Goal: Obtain resource: Obtain resource

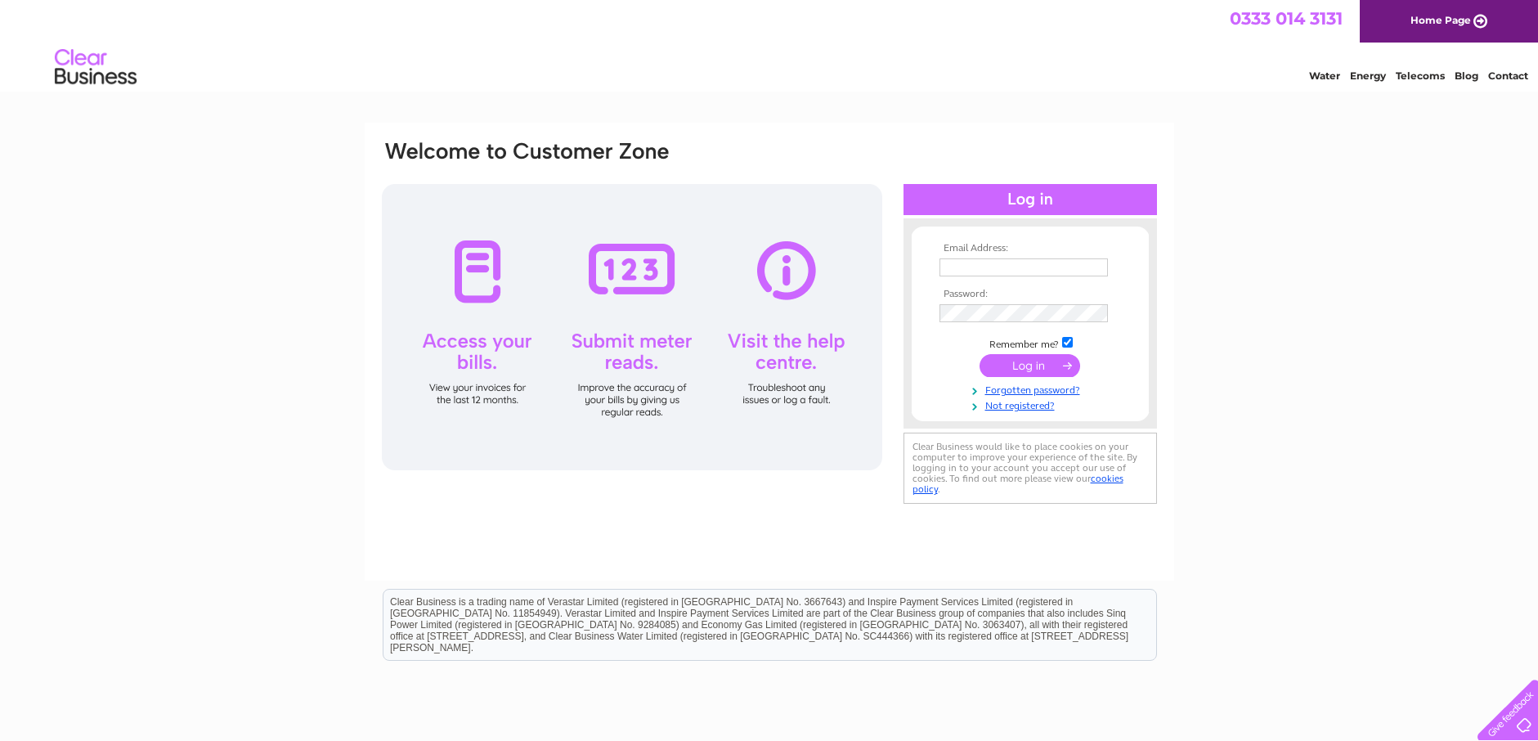
type input "laura@ecotune-scotland.co.uk"
click at [1048, 366] on input "submit" at bounding box center [1030, 365] width 101 height 23
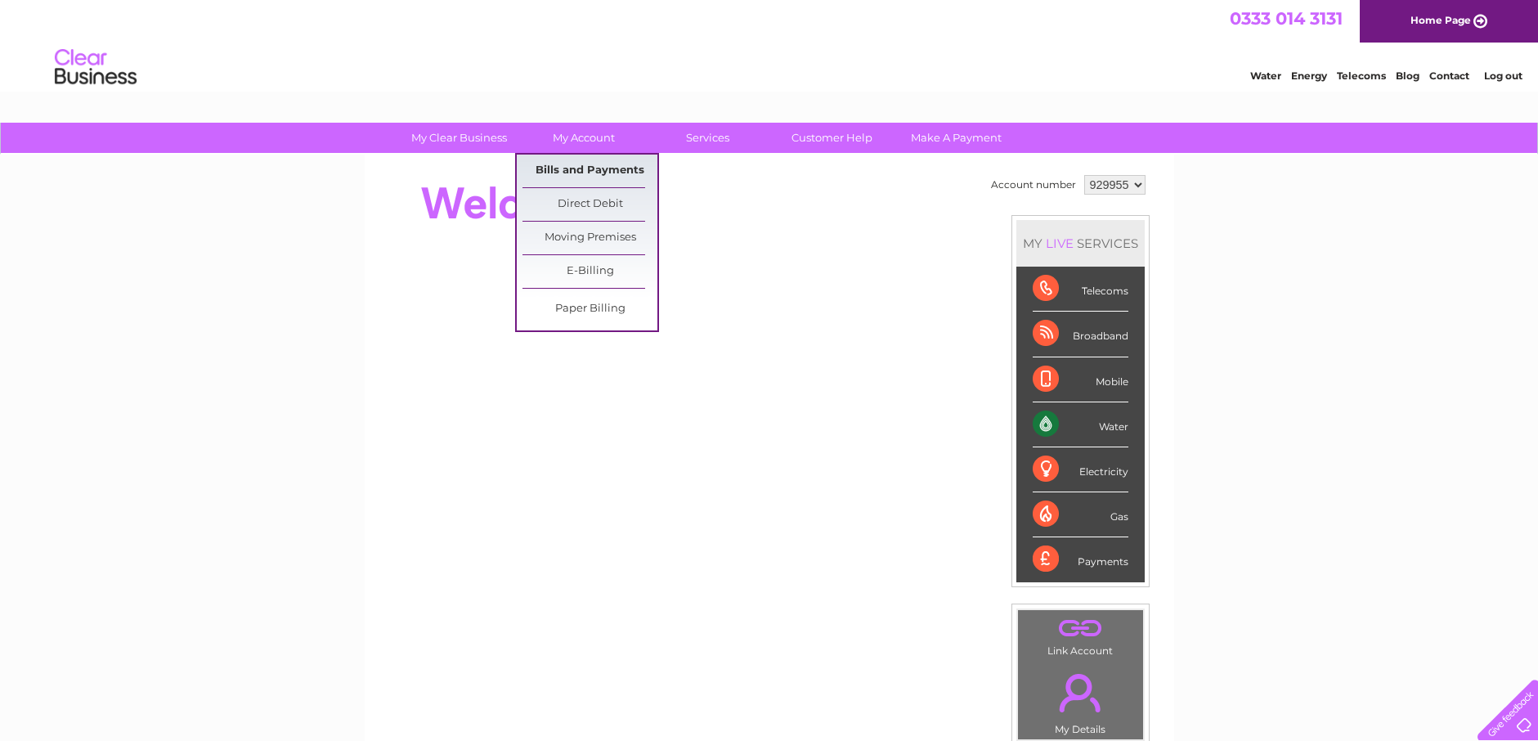
click at [586, 169] on link "Bills and Payments" at bounding box center [590, 171] width 135 height 33
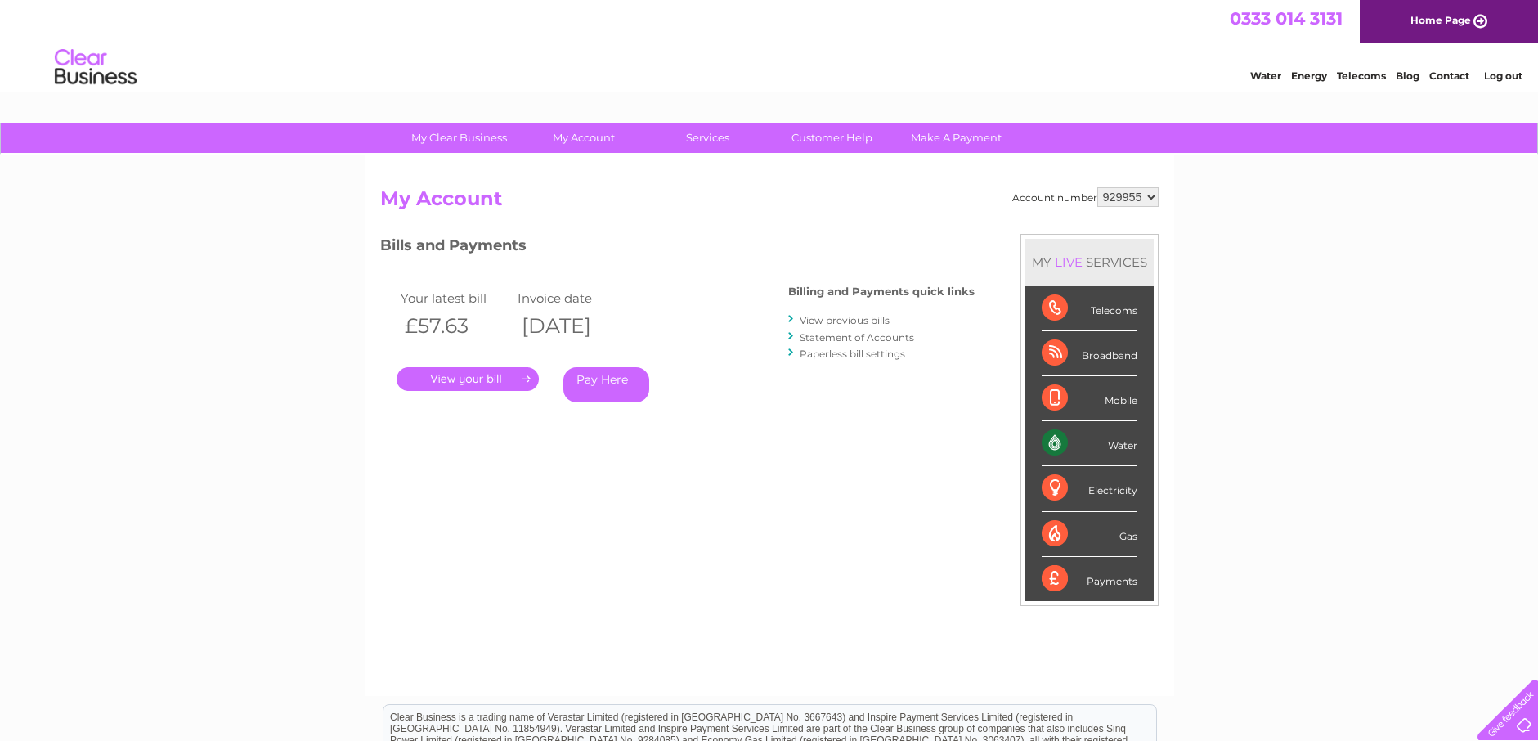
click at [511, 370] on link "." at bounding box center [468, 379] width 142 height 24
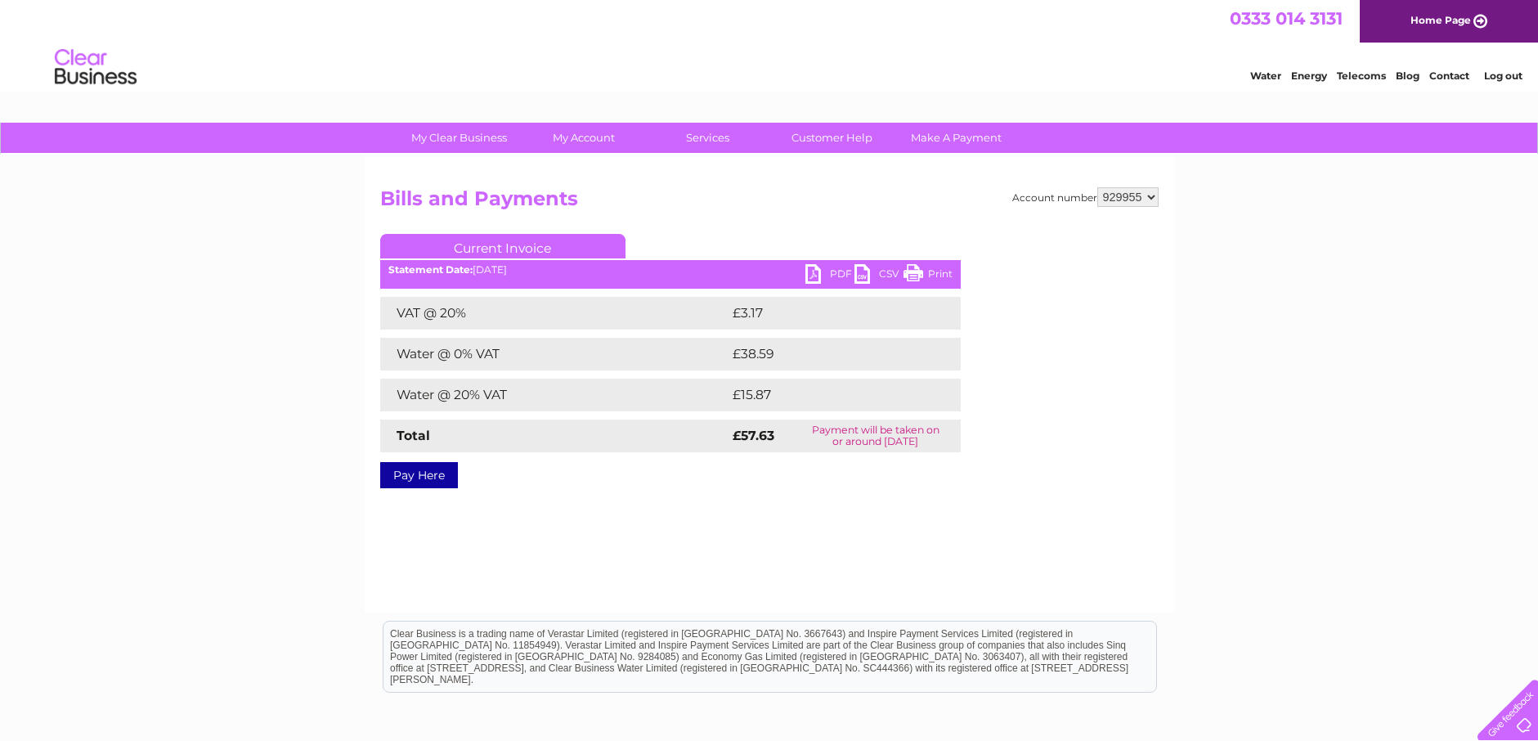
click at [814, 267] on link "PDF" at bounding box center [829, 276] width 49 height 24
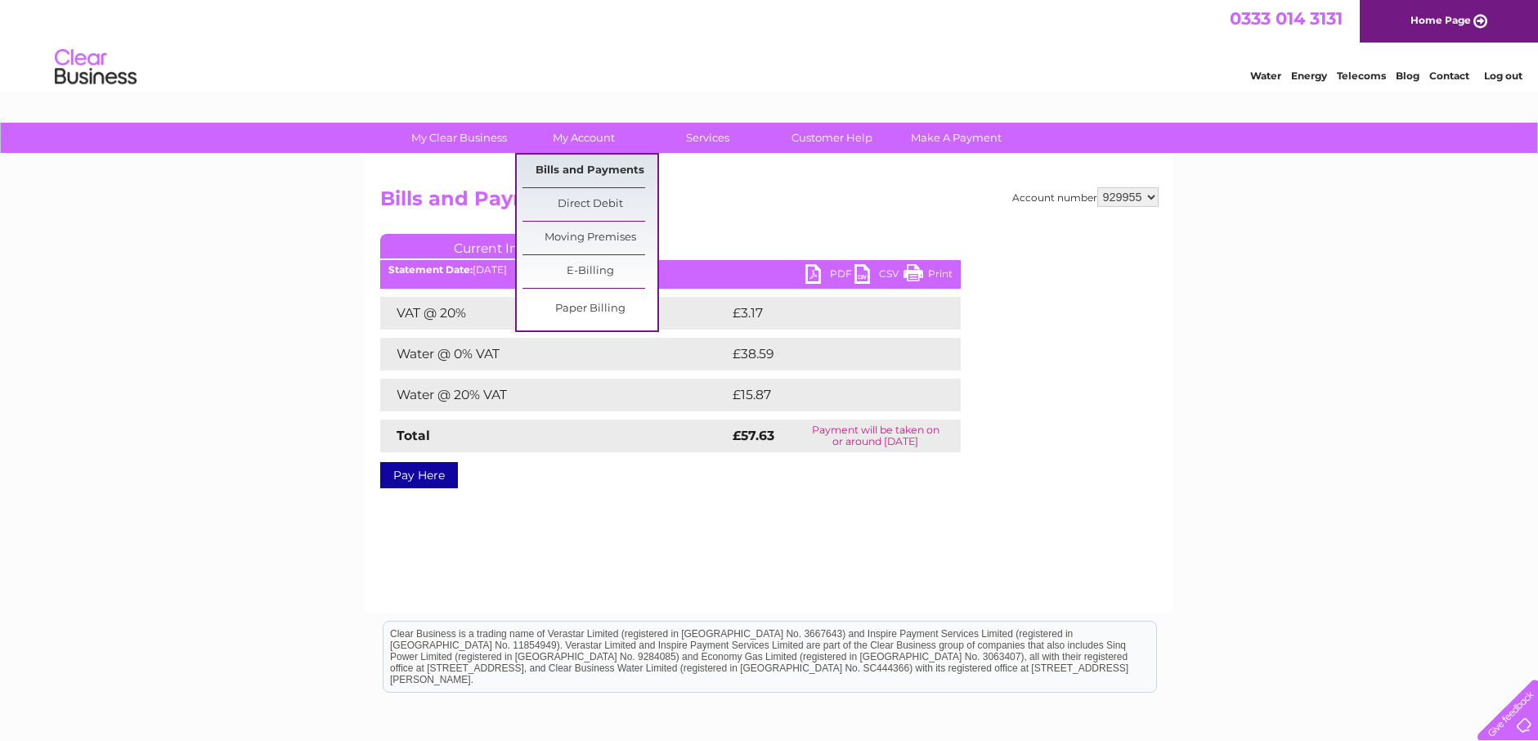
click at [580, 173] on link "Bills and Payments" at bounding box center [590, 171] width 135 height 33
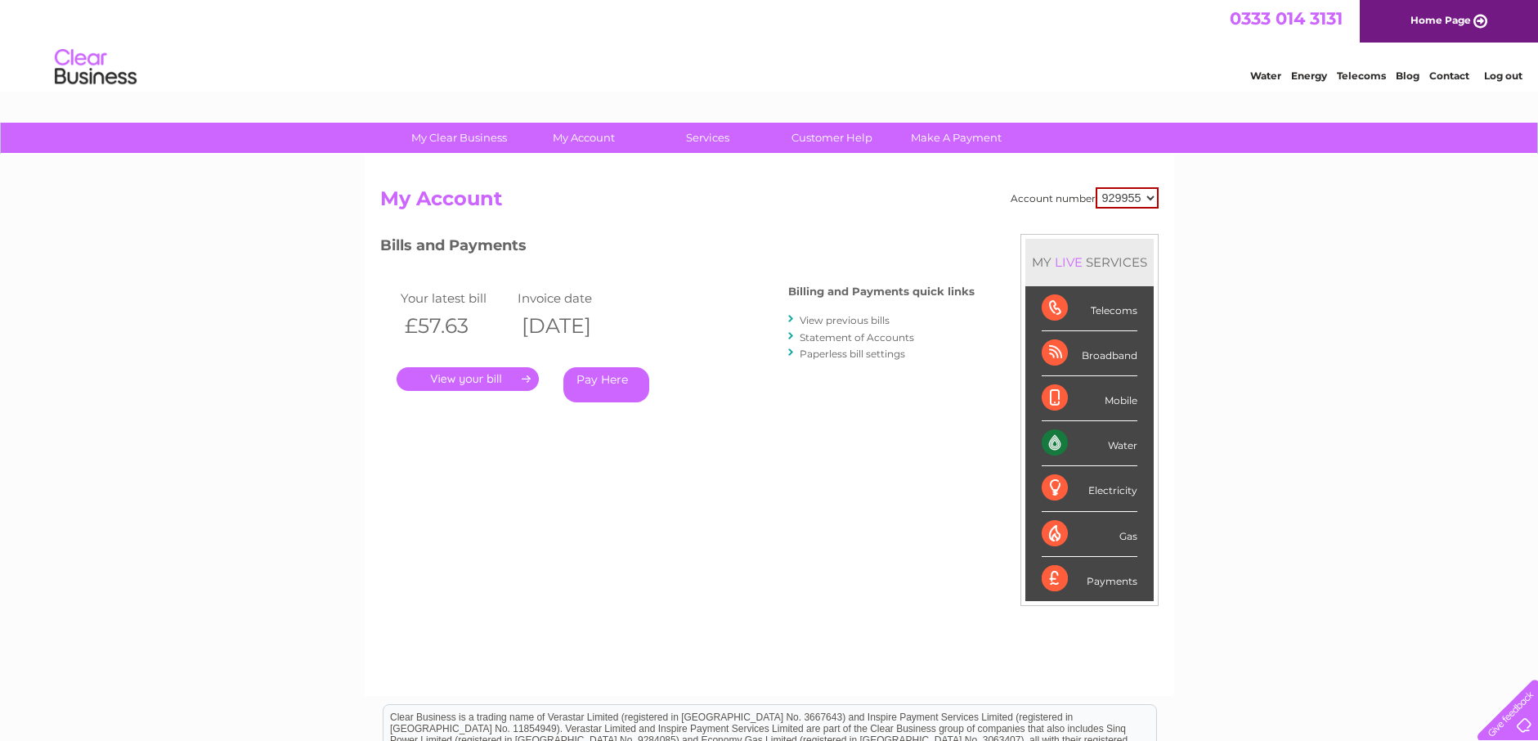
click at [872, 315] on link "View previous bills" at bounding box center [845, 320] width 90 height 12
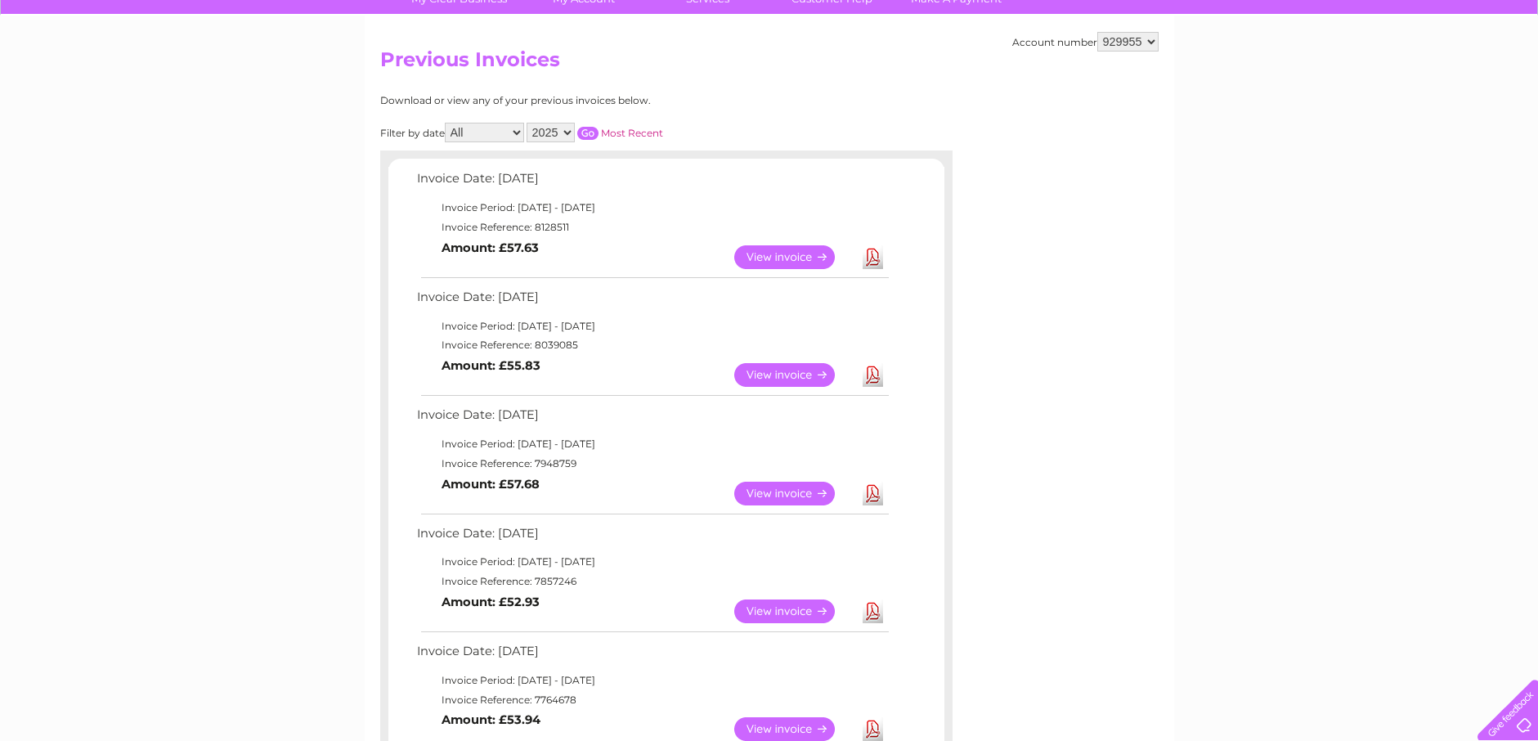
scroll to position [245, 0]
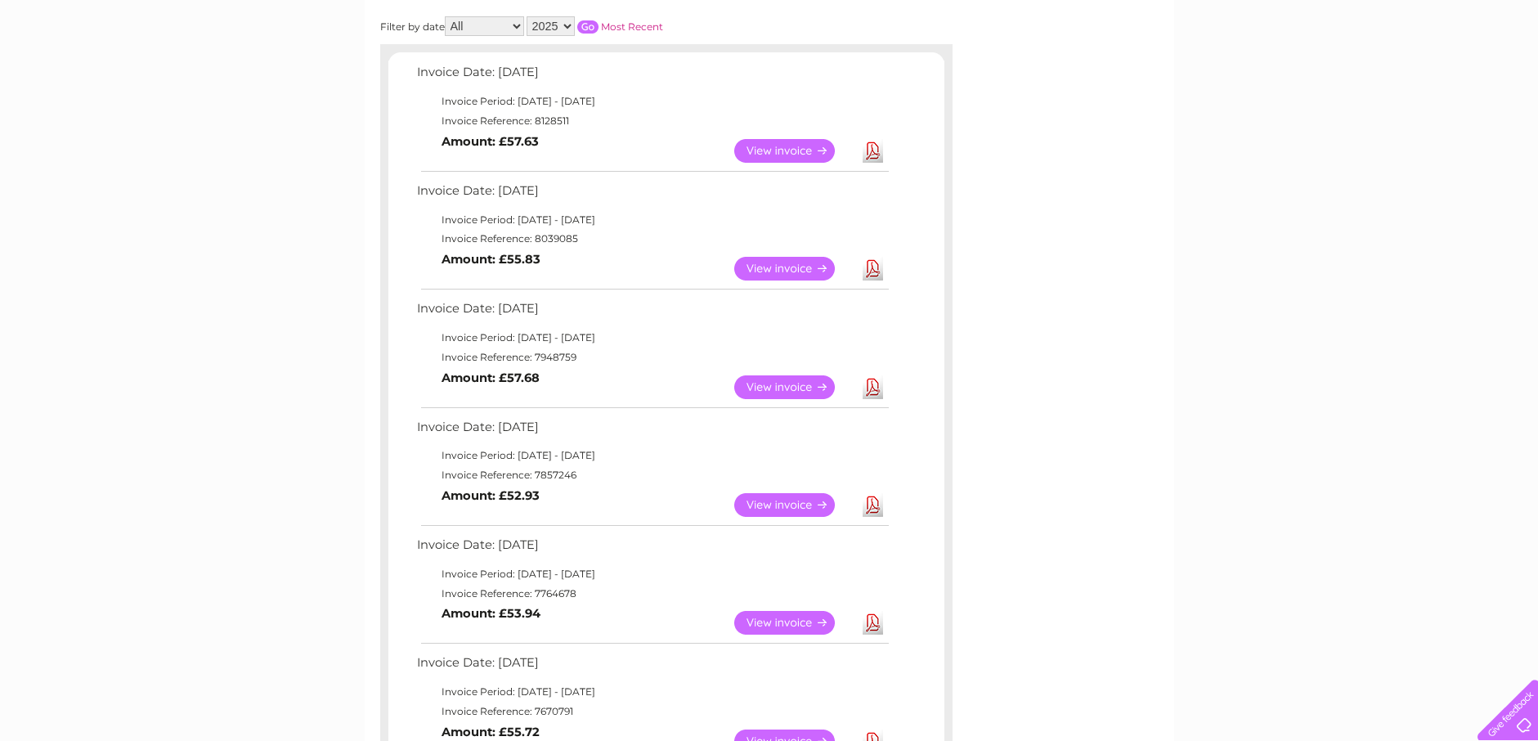
click at [790, 268] on link "View" at bounding box center [794, 269] width 120 height 24
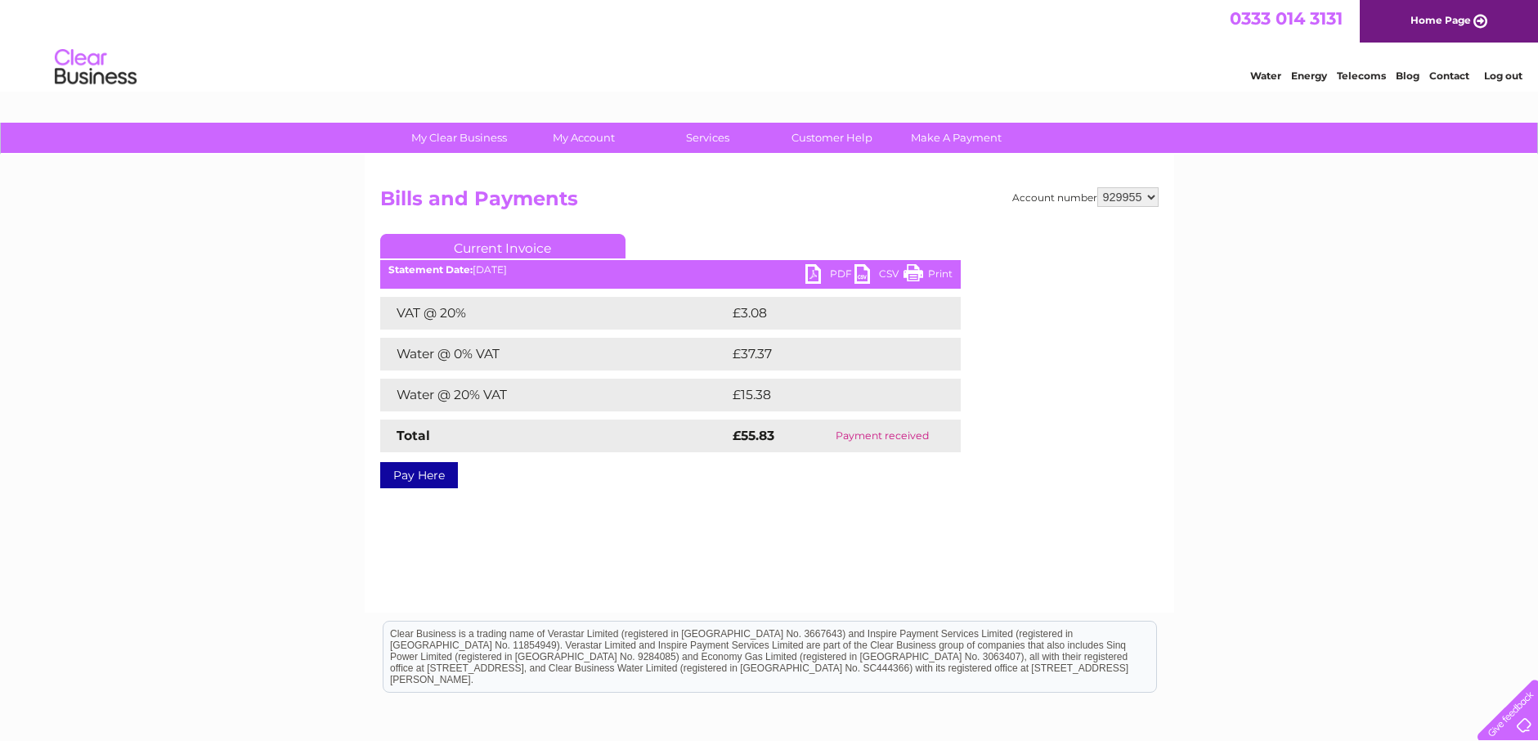
click at [824, 275] on link "PDF" at bounding box center [829, 276] width 49 height 24
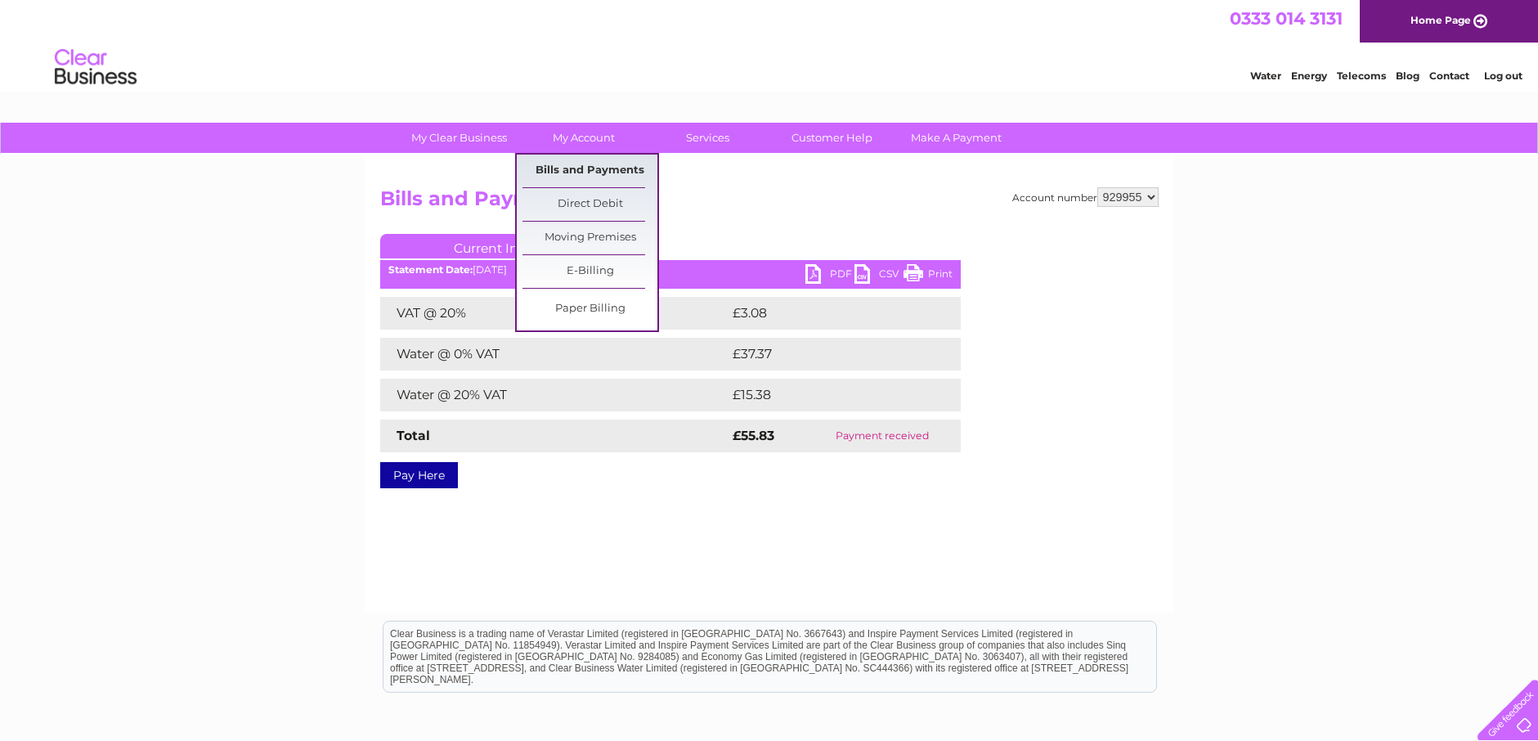
click at [617, 160] on link "Bills and Payments" at bounding box center [590, 171] width 135 height 33
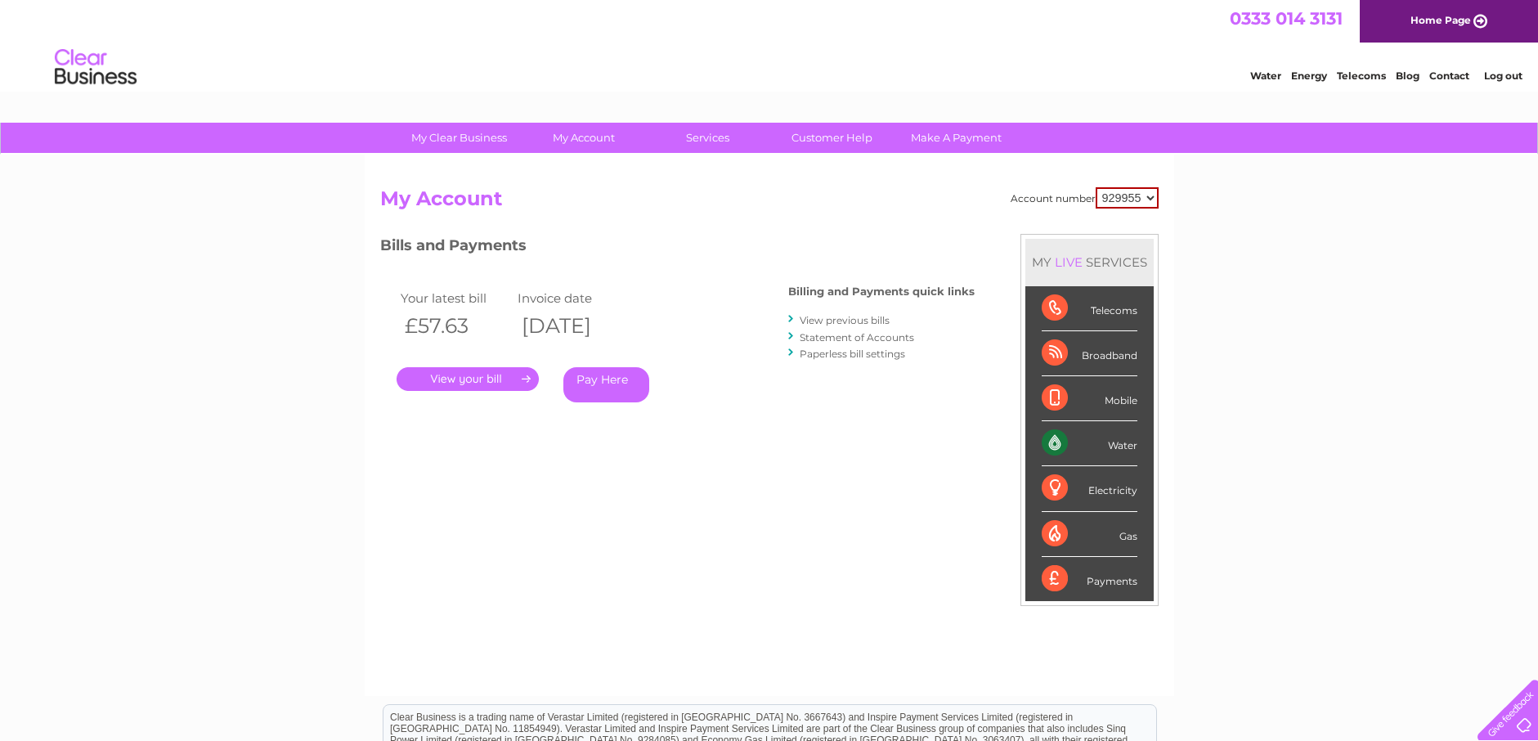
click at [837, 320] on link "View previous bills" at bounding box center [845, 320] width 90 height 12
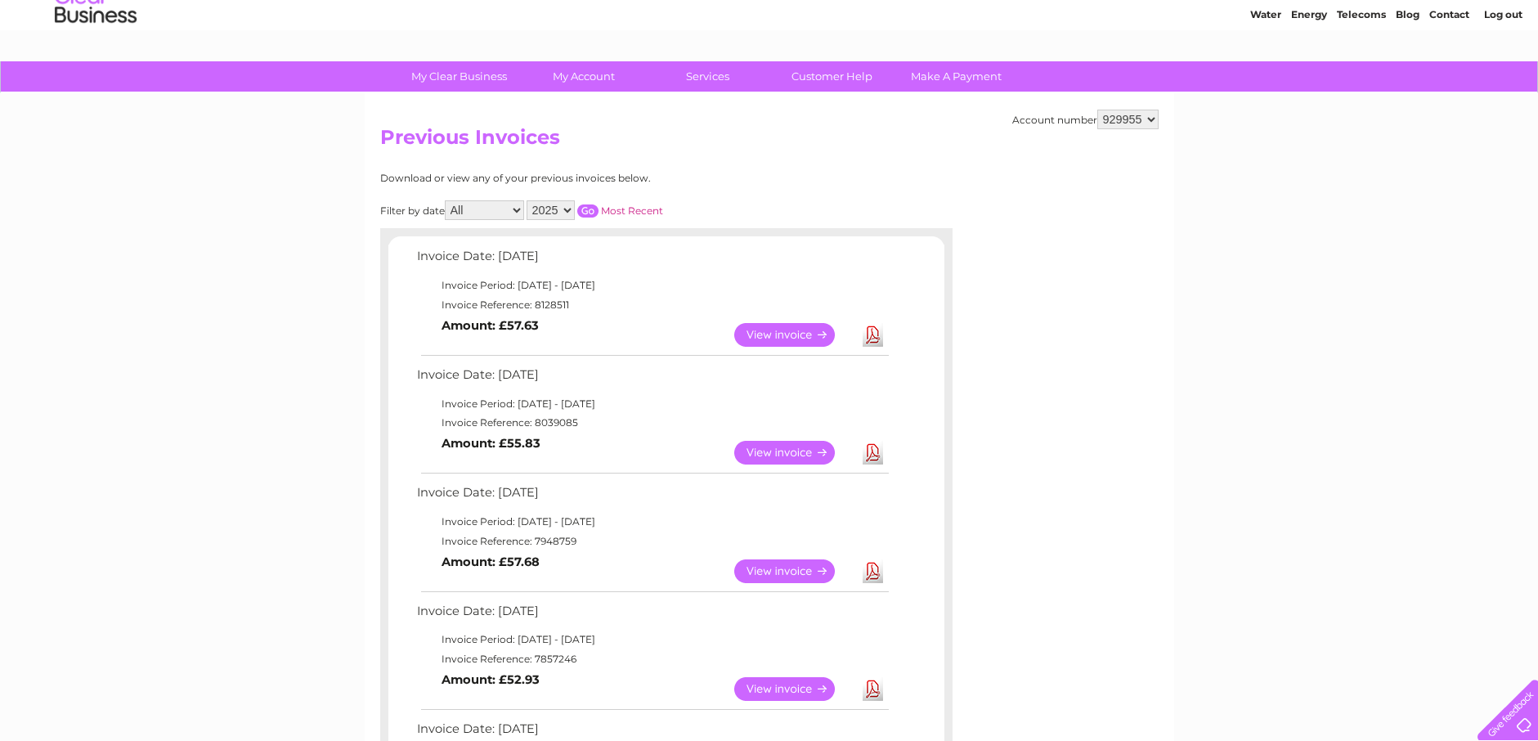
scroll to position [164, 0]
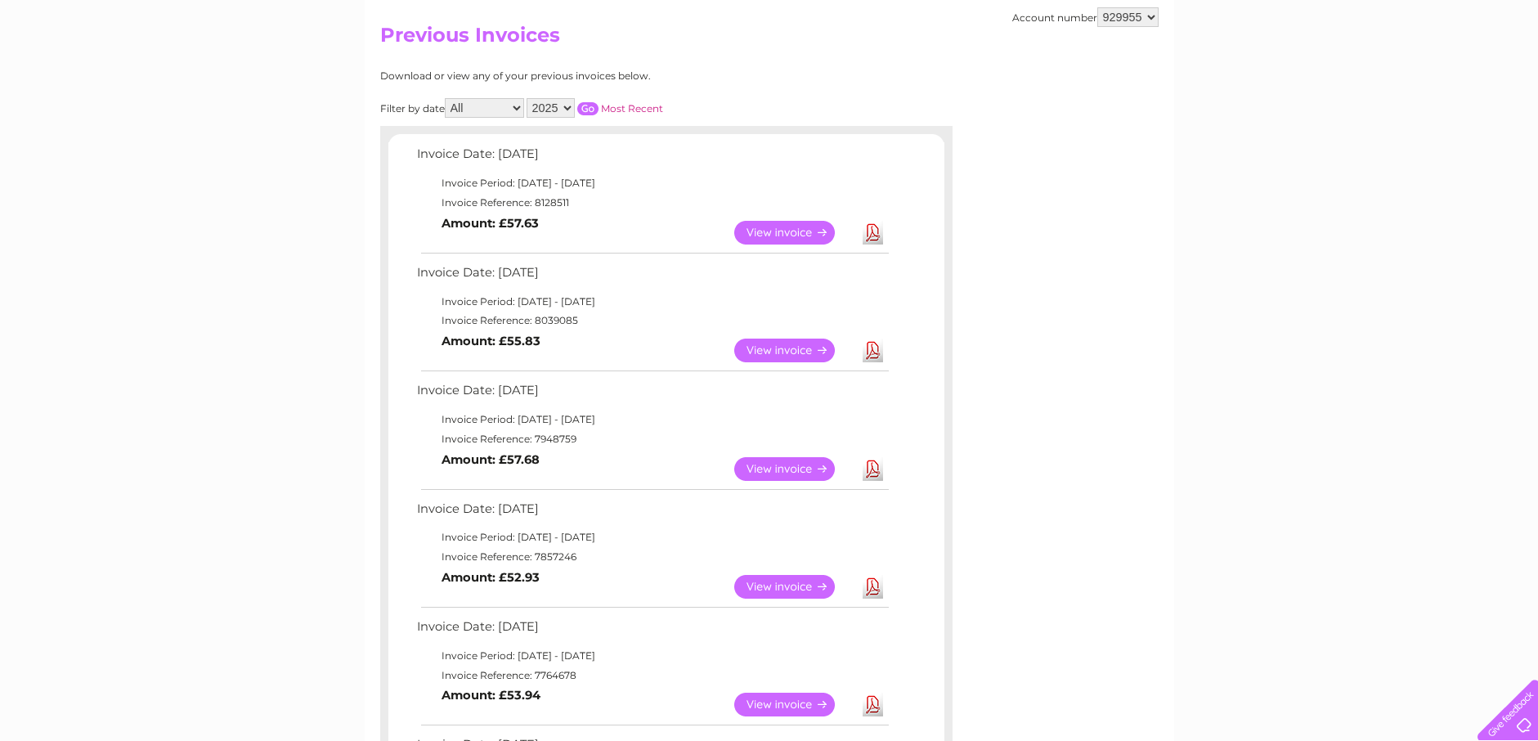
click at [808, 471] on link "View" at bounding box center [794, 469] width 120 height 24
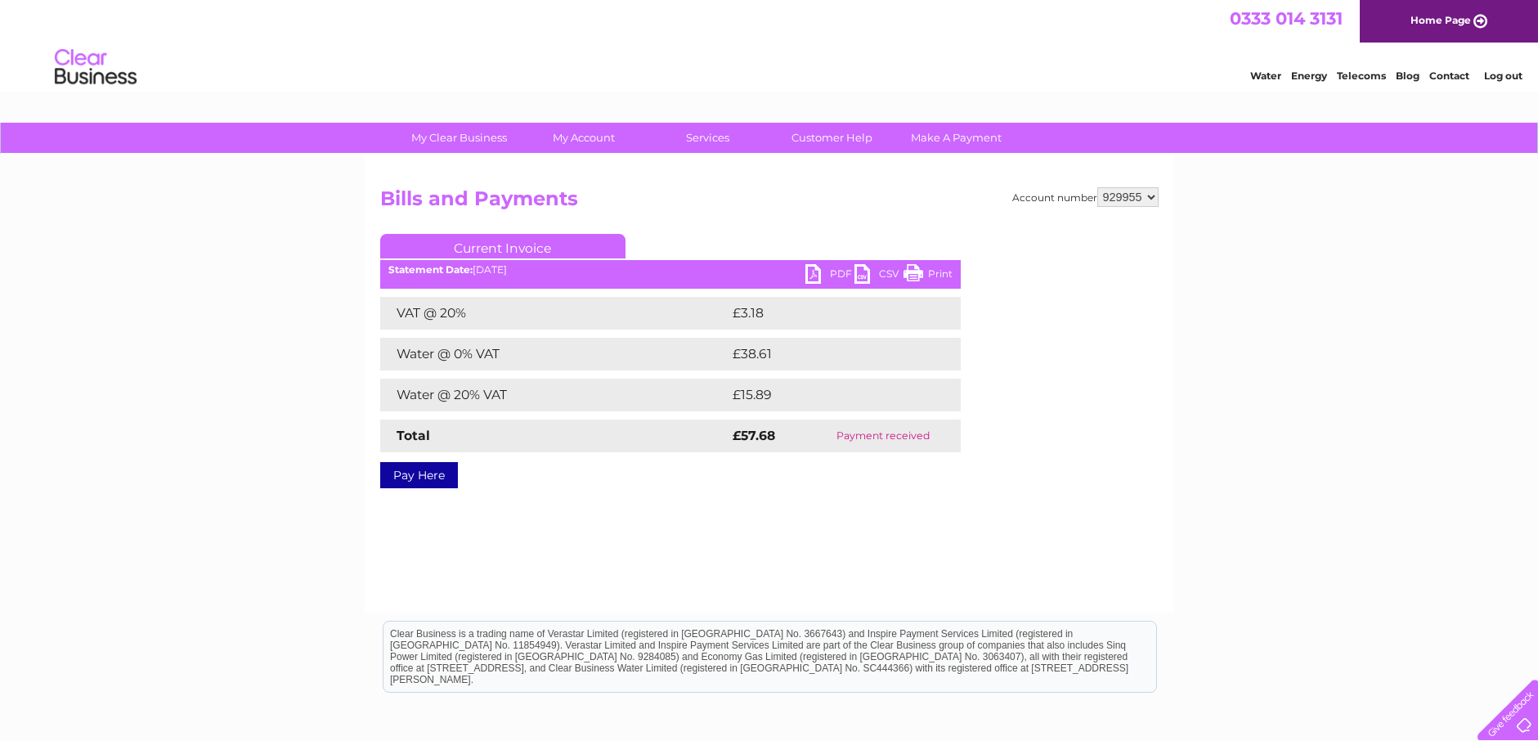
click at [816, 275] on link "PDF" at bounding box center [829, 276] width 49 height 24
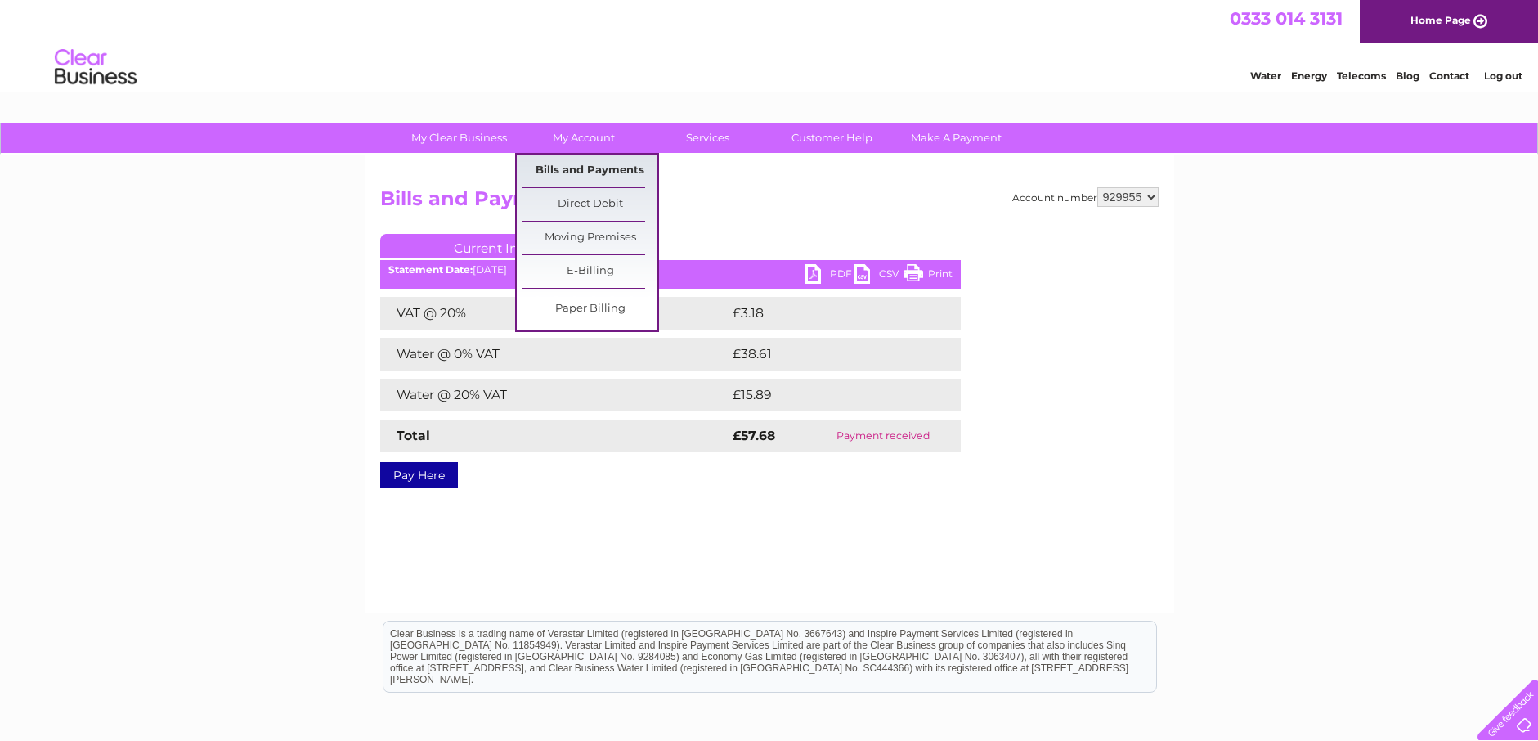
click at [587, 162] on link "Bills and Payments" at bounding box center [590, 171] width 135 height 33
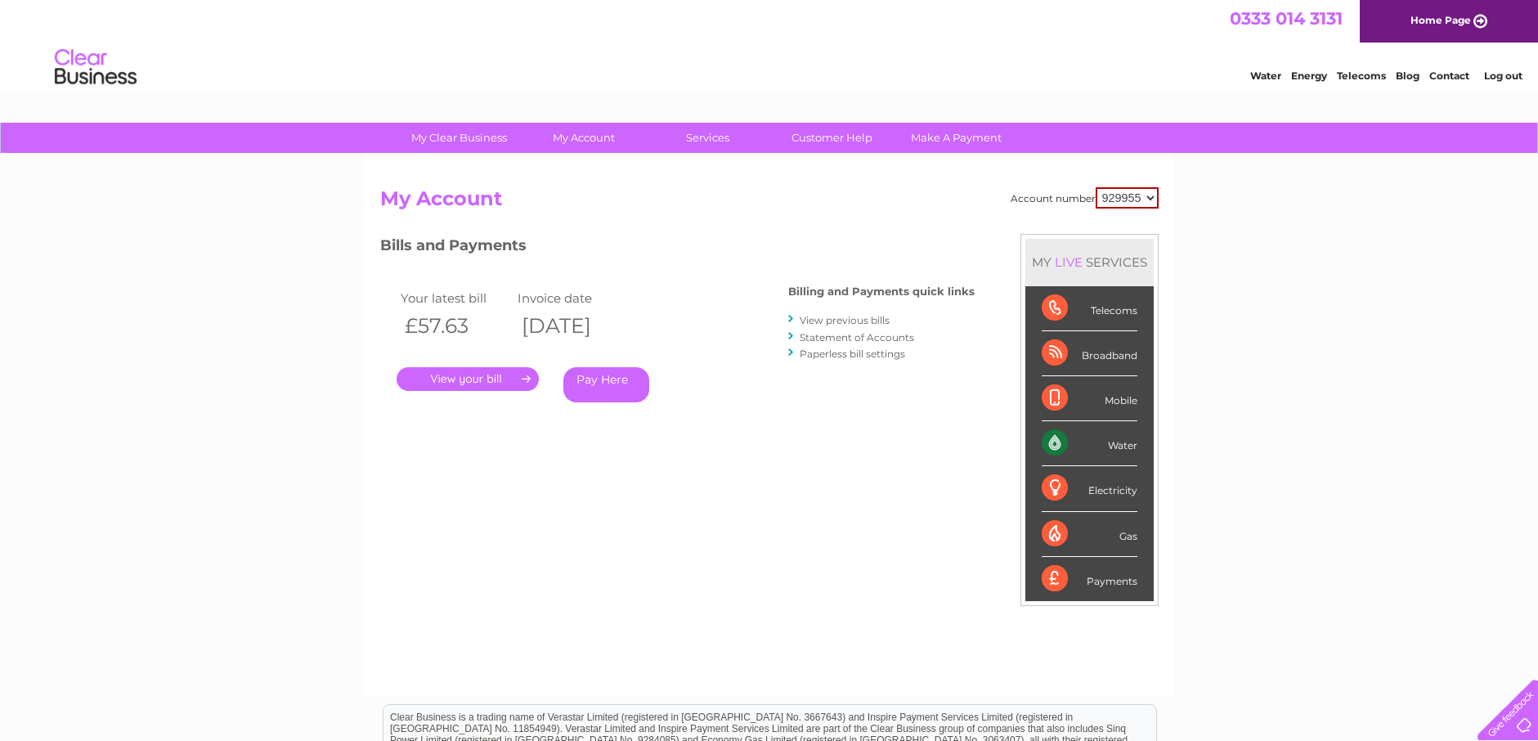
click at [888, 334] on link "Statement of Accounts" at bounding box center [857, 337] width 114 height 12
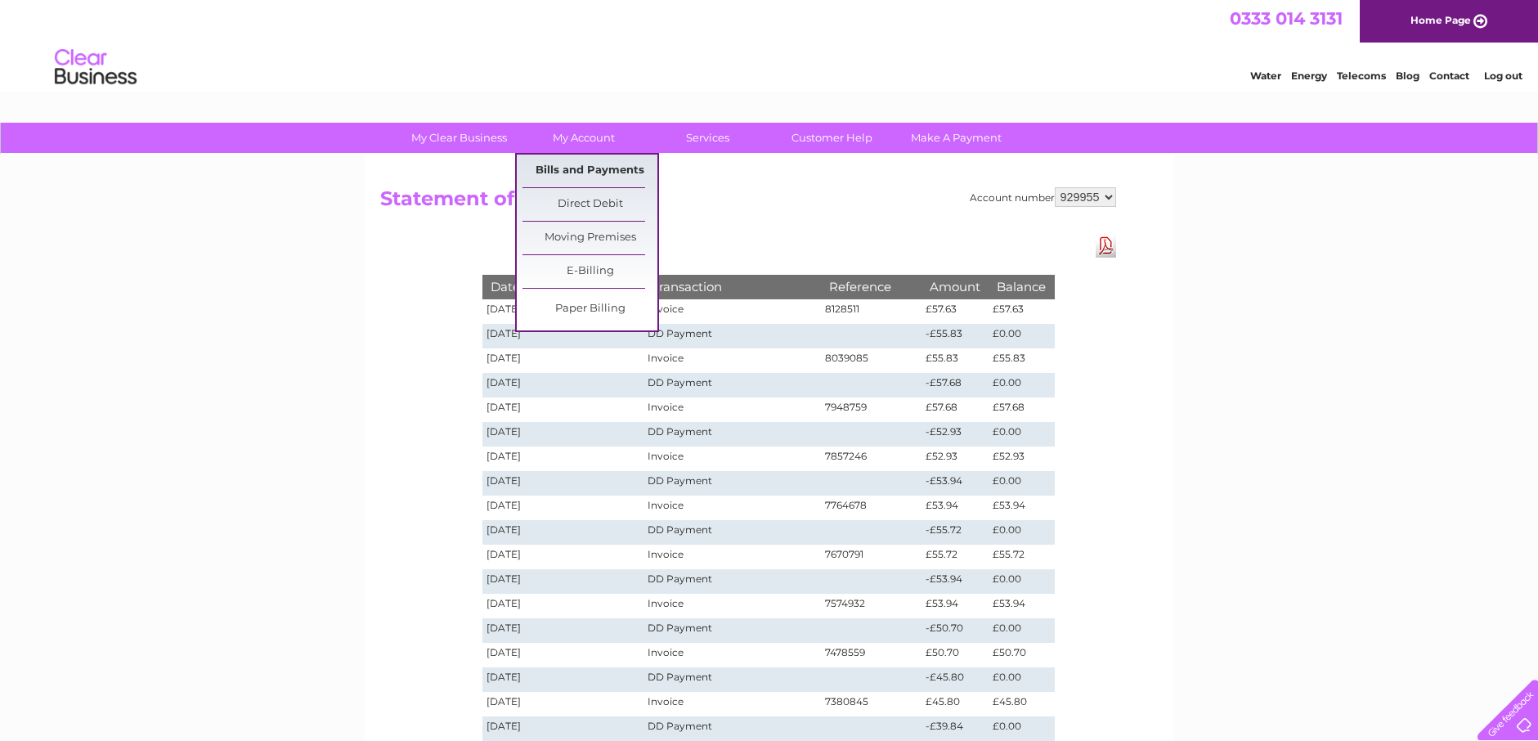
click at [592, 165] on link "Bills and Payments" at bounding box center [590, 171] width 135 height 33
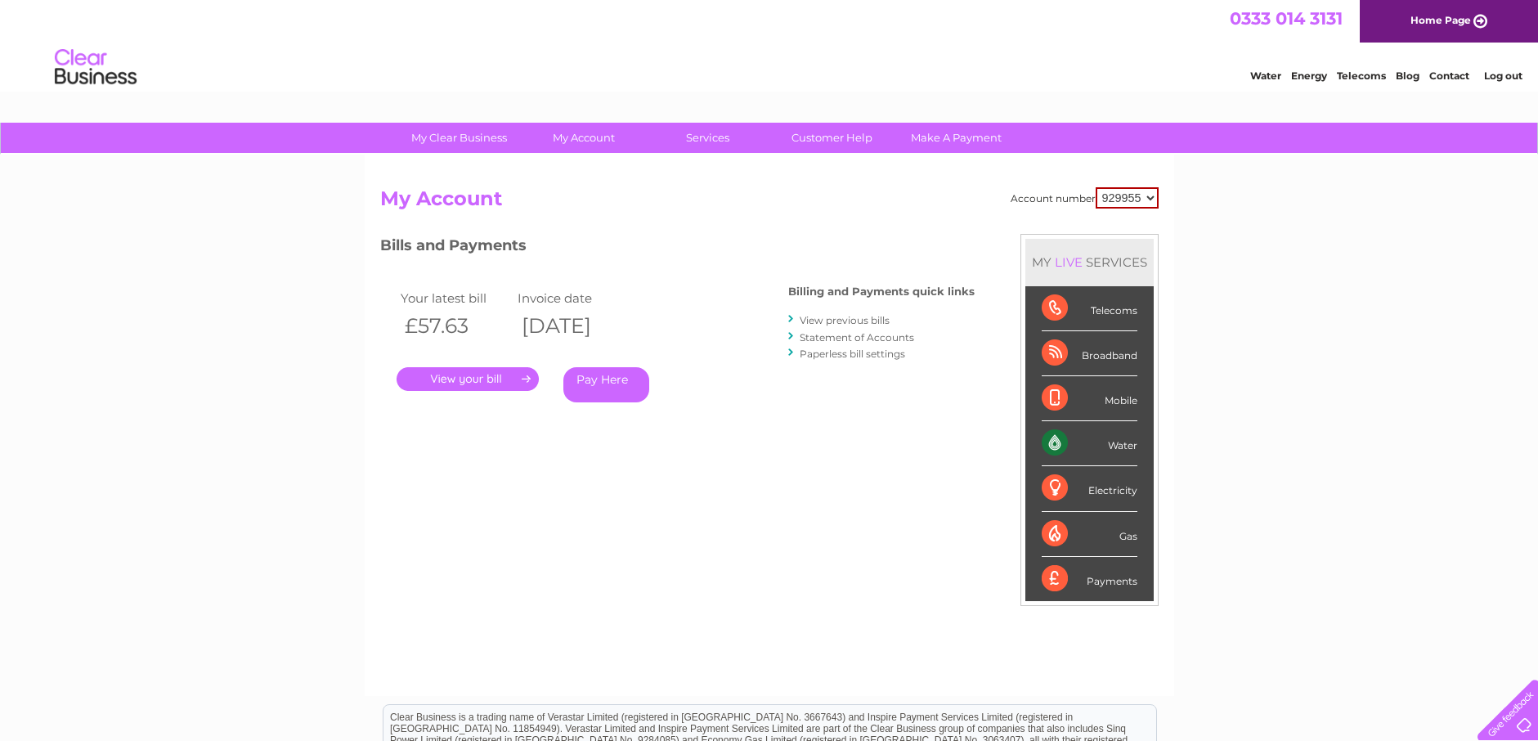
click at [842, 337] on link "Statement of Accounts" at bounding box center [857, 337] width 114 height 12
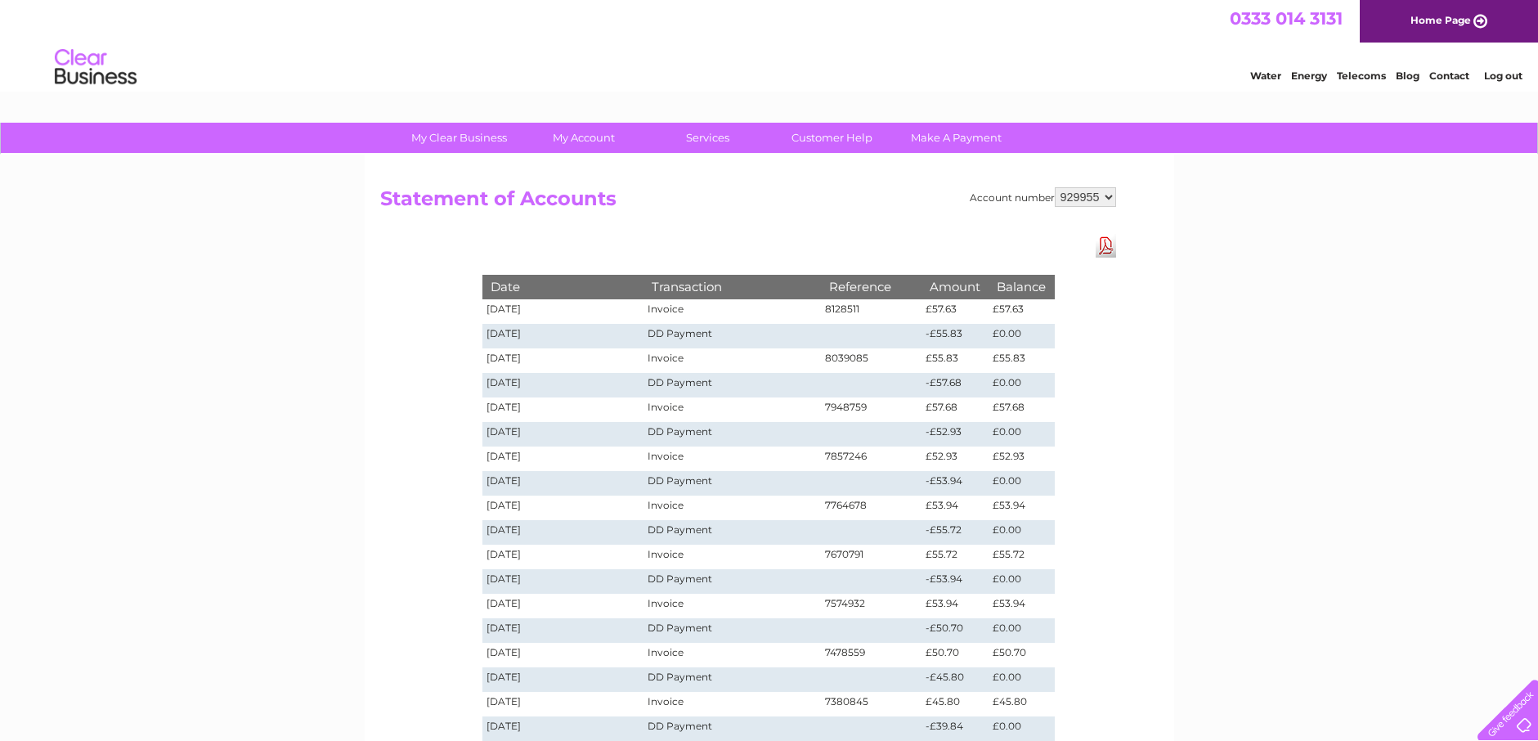
click at [1106, 245] on link "Download Pdf" at bounding box center [1106, 246] width 20 height 24
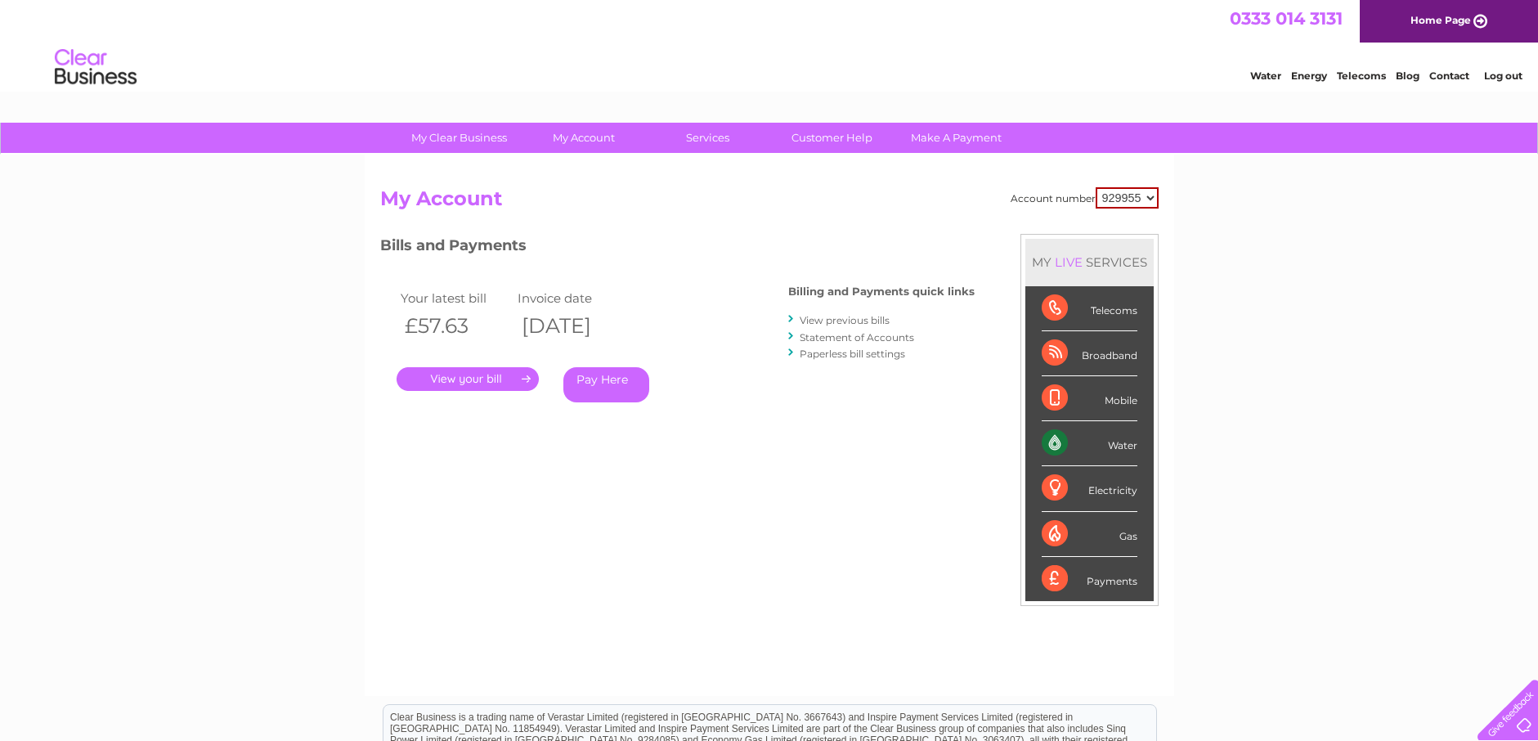
click at [849, 314] on link "View previous bills" at bounding box center [845, 320] width 90 height 12
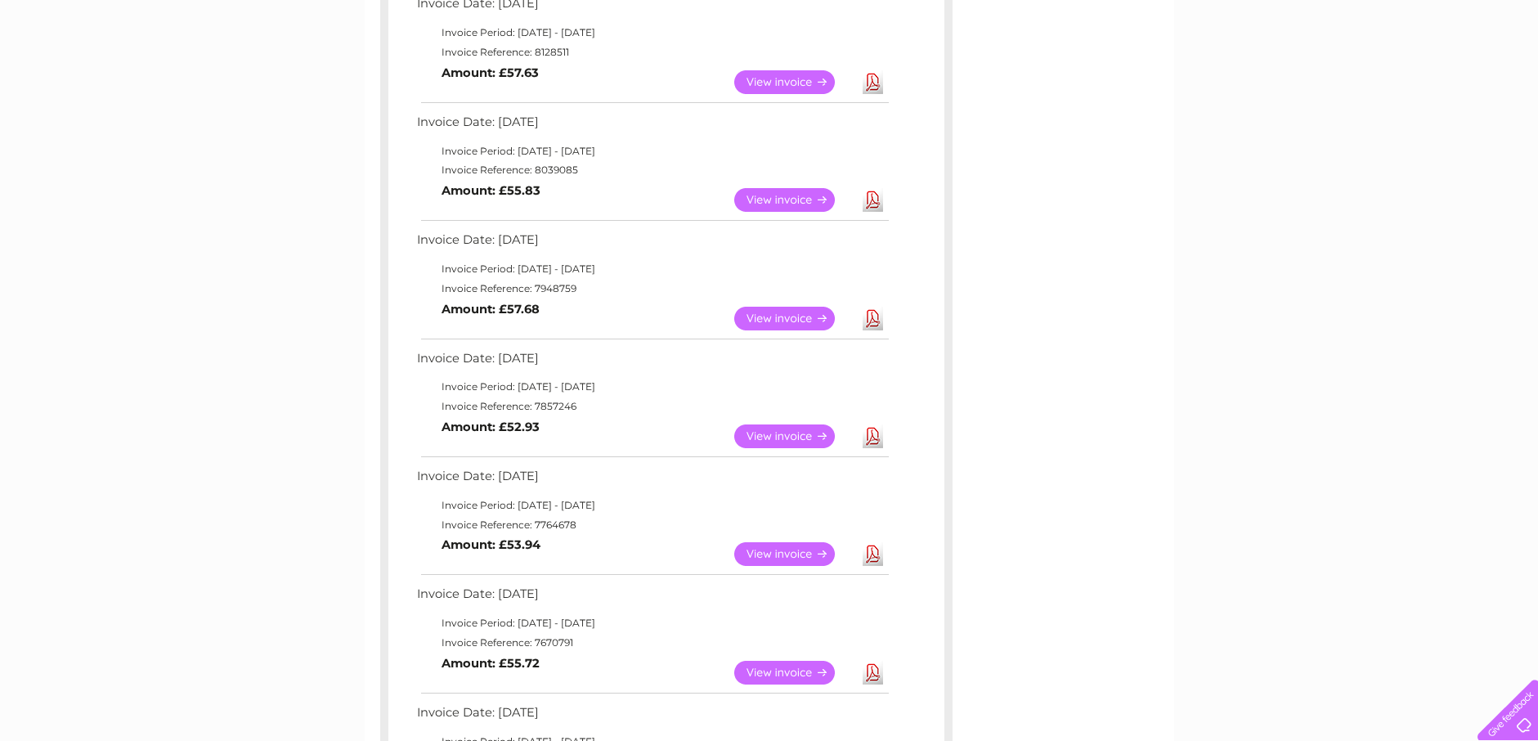
scroll to position [327, 0]
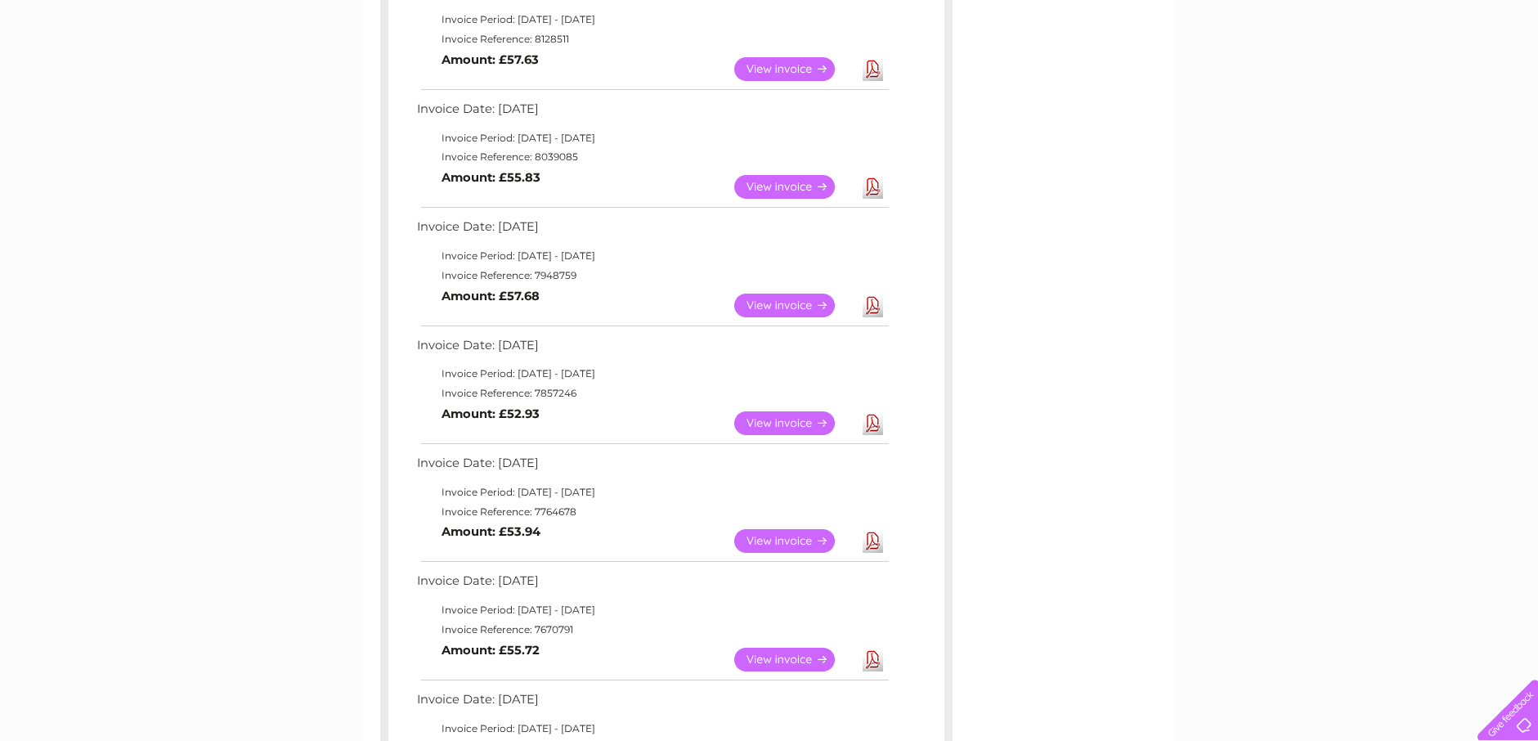
click at [804, 421] on link "View" at bounding box center [794, 423] width 120 height 24
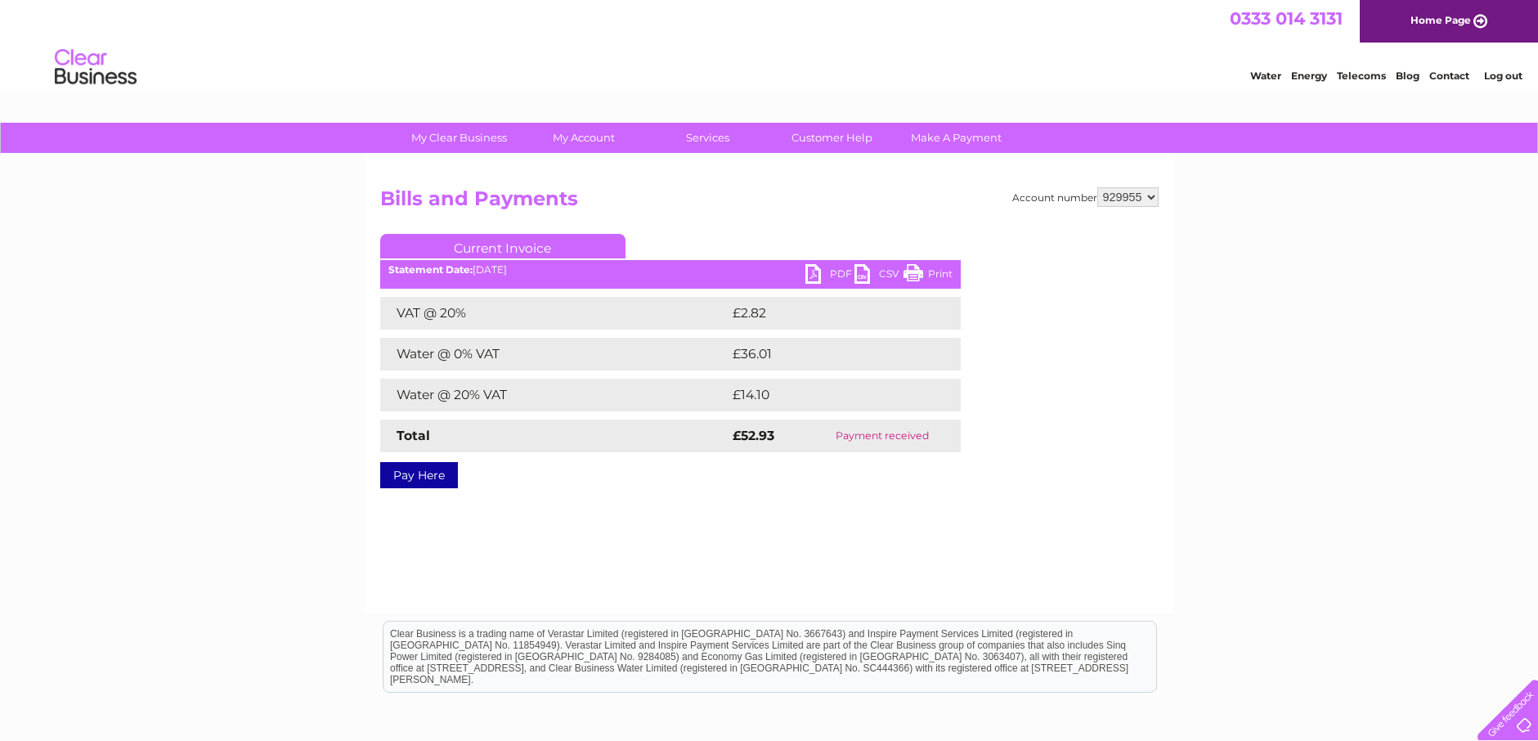
click at [828, 268] on link "PDF" at bounding box center [829, 276] width 49 height 24
